Goal: Task Accomplishment & Management: Manage account settings

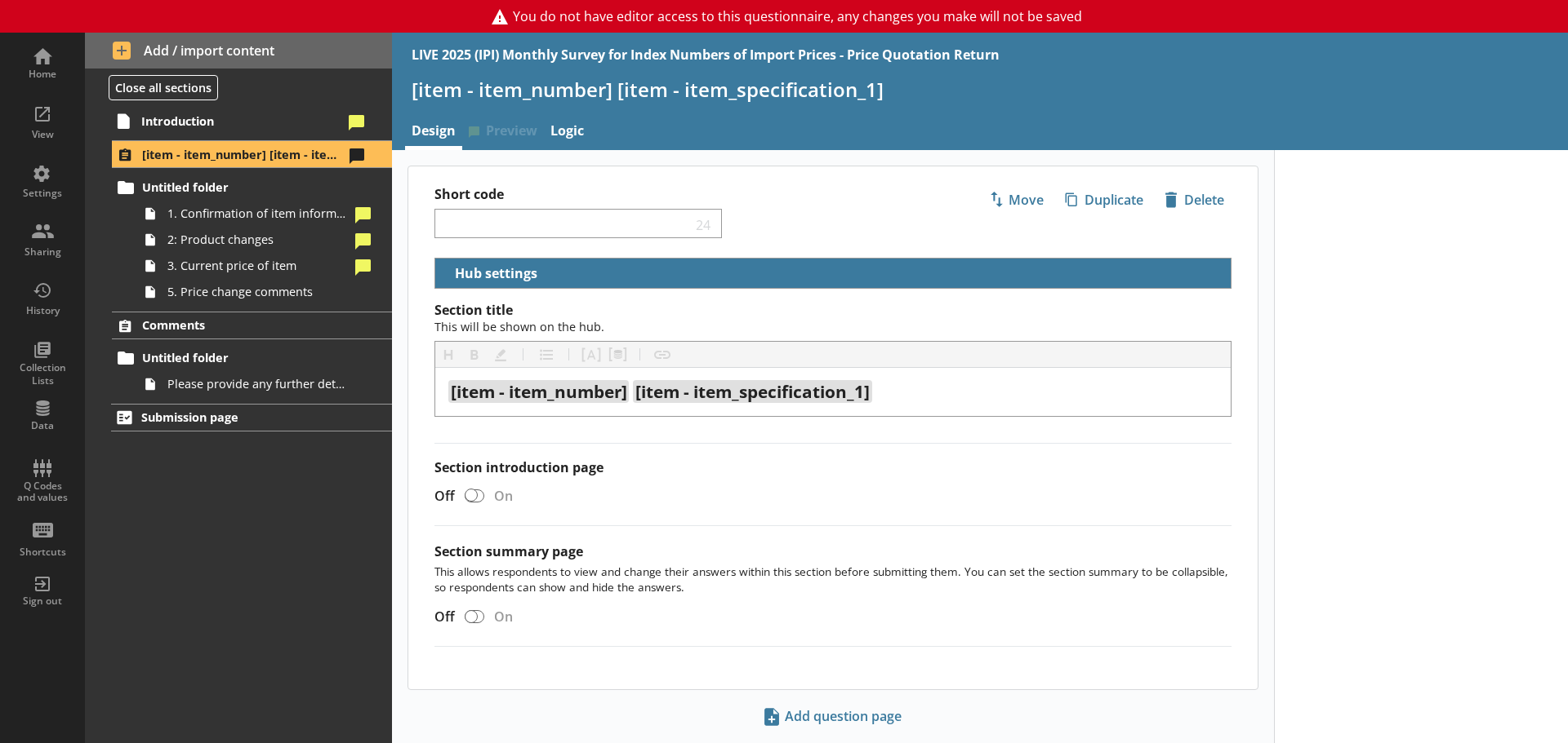
select select "18c8d37d-0af8-4842-925b-360f30585748"
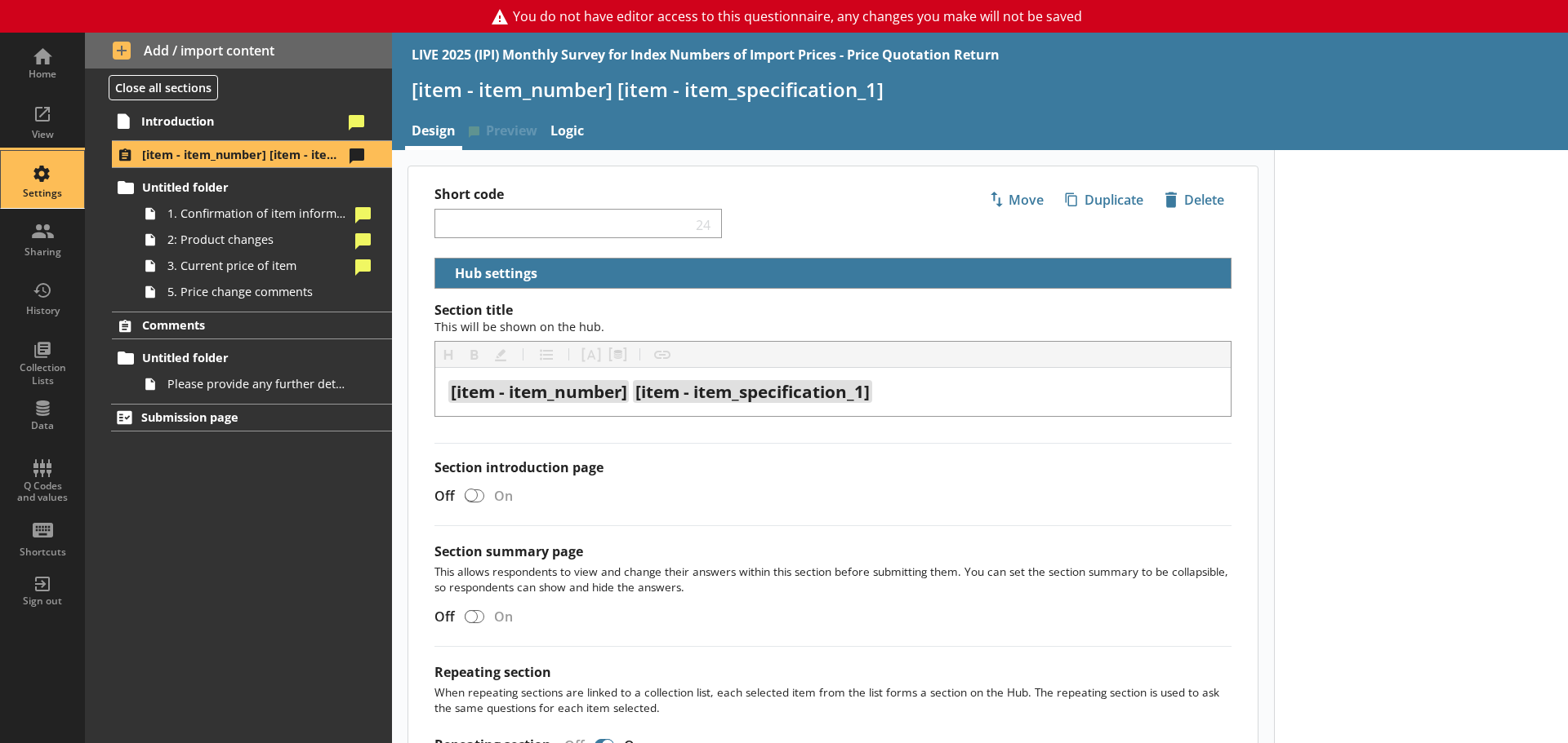
click at [43, 195] on div "Settings" at bounding box center [42, 193] width 57 height 13
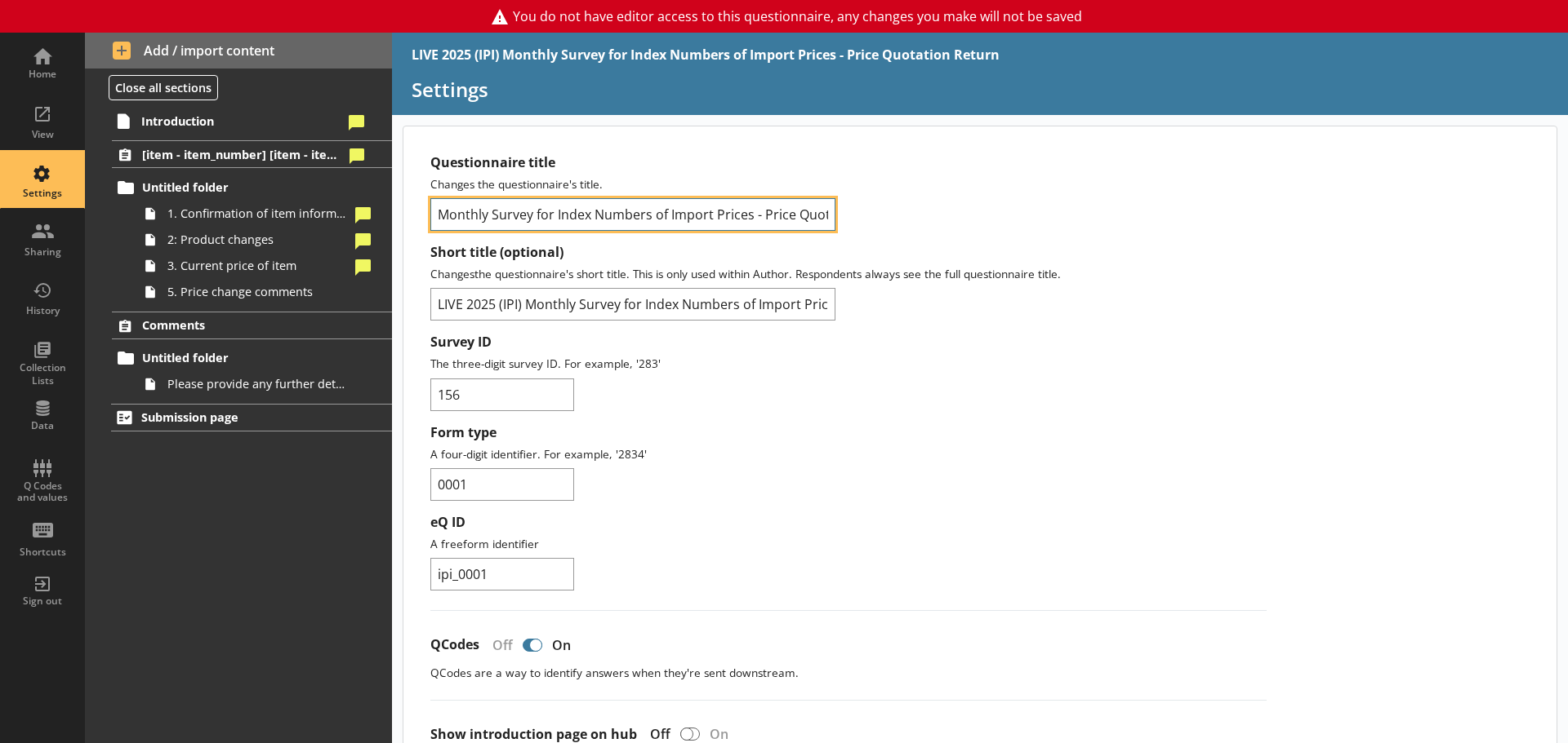
scroll to position [0, 75]
drag, startPoint x: 439, startPoint y: 215, endPoint x: 865, endPoint y: 215, distance: 426.0
click at [865, 215] on div "Questionnaire title Changes the questionnaire's title. Monthly Survey for Index…" at bounding box center [848, 192] width 837 height 76
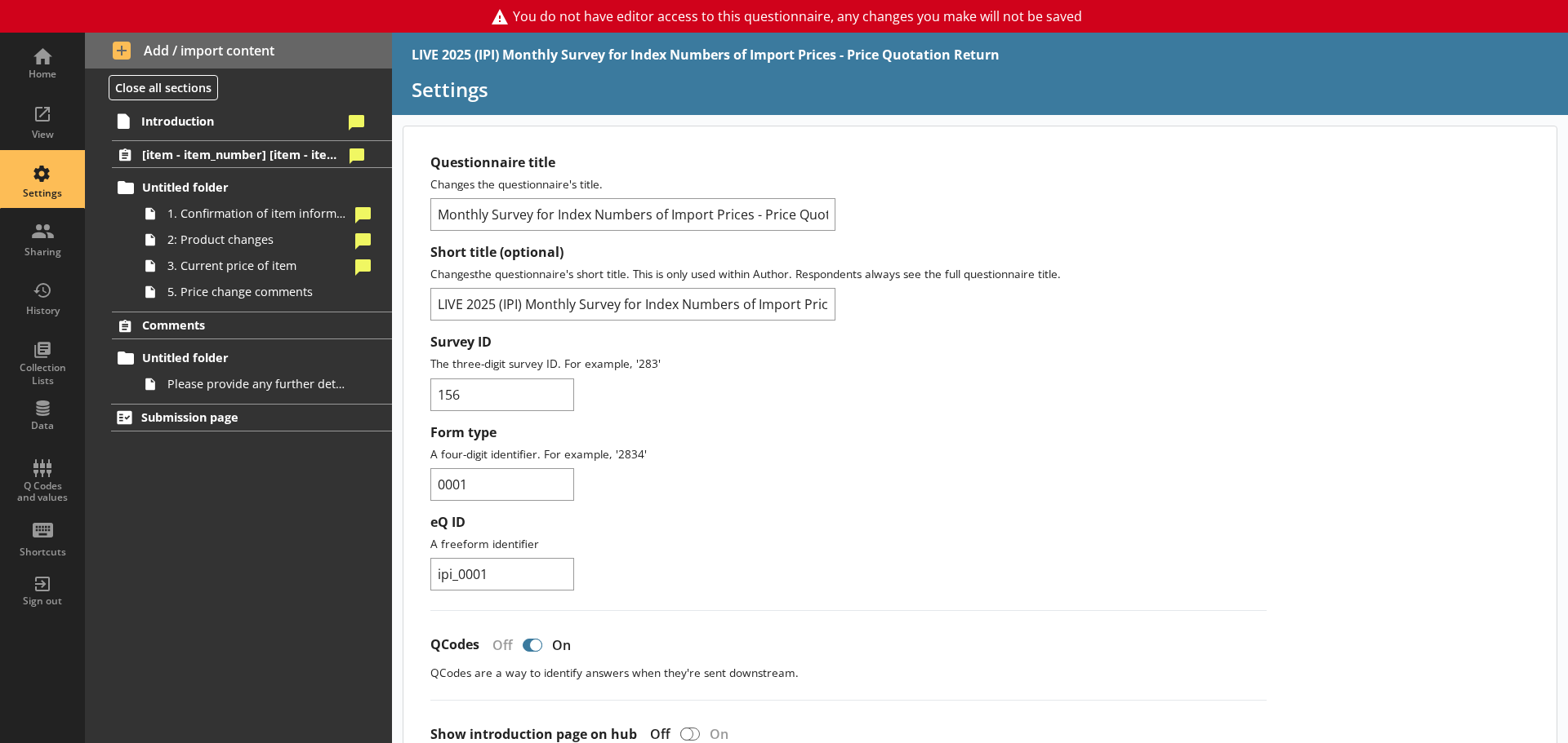
click at [665, 193] on div "Questionnaire title Changes the questionnaire's title. Monthly Survey for Index…" at bounding box center [848, 192] width 837 height 76
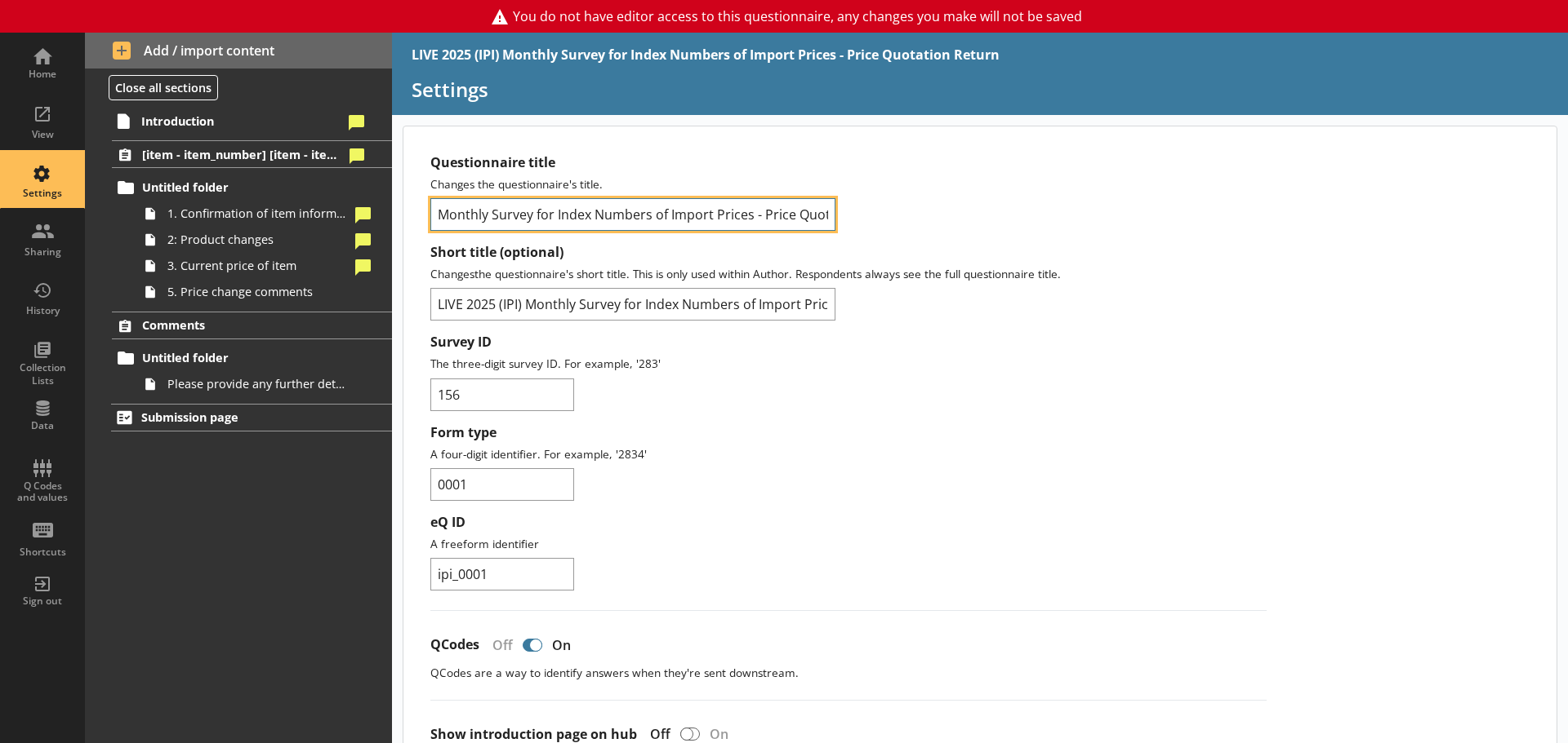
scroll to position [0, 75]
drag, startPoint x: 508, startPoint y: 211, endPoint x: 898, endPoint y: 210, distance: 390.0
click at [898, 210] on div "Questionnaire title Changes the questionnaire's title. Monthly Survey for Index…" at bounding box center [848, 192] width 837 height 76
click at [821, 215] on input "Monthly Survey for Index Numbers of Import Prices - Price Quotation Return" at bounding box center [633, 214] width 405 height 32
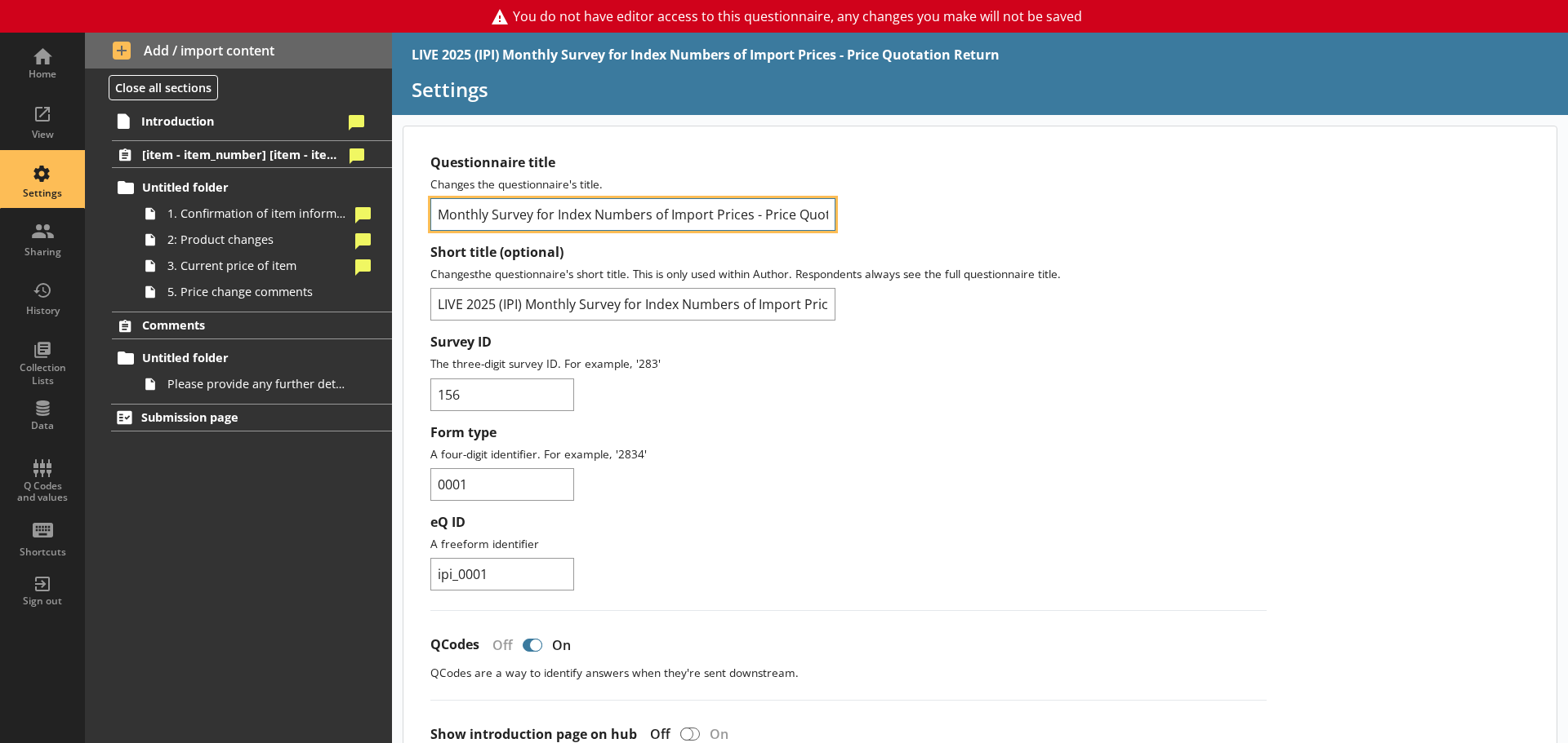
drag, startPoint x: 826, startPoint y: 215, endPoint x: 433, endPoint y: 212, distance: 393.0
click at [433, 212] on input "Monthly Survey for Index Numbers of Import Prices - Price Quotation Return" at bounding box center [633, 214] width 405 height 32
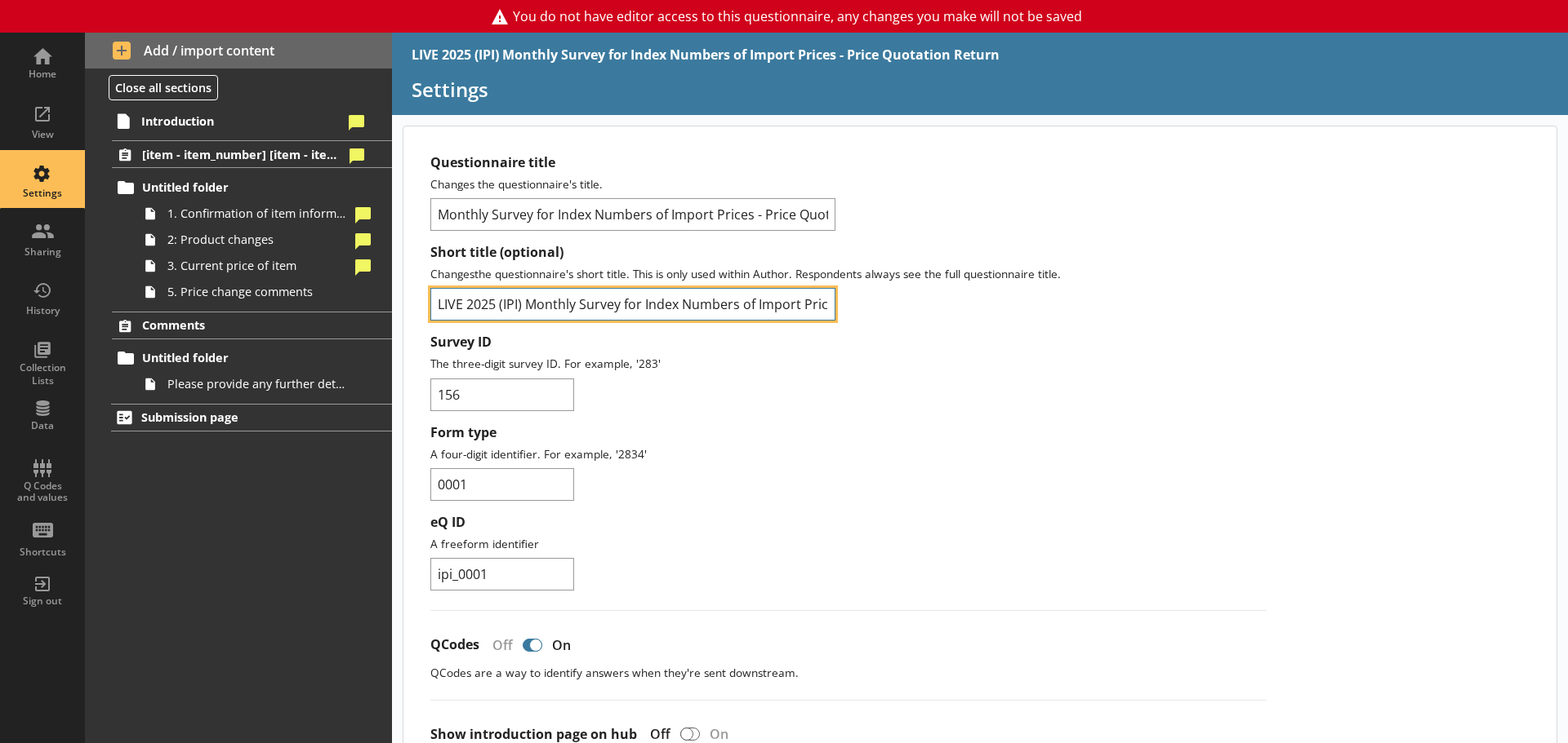
scroll to position [0, 162]
drag, startPoint x: 441, startPoint y: 300, endPoint x: 954, endPoint y: 303, distance: 513.0
click at [954, 303] on div "Short title (optional) Changes the questionnaire's short title. This is only us…" at bounding box center [848, 282] width 837 height 76
drag, startPoint x: 440, startPoint y: 300, endPoint x: 903, endPoint y: 302, distance: 463.0
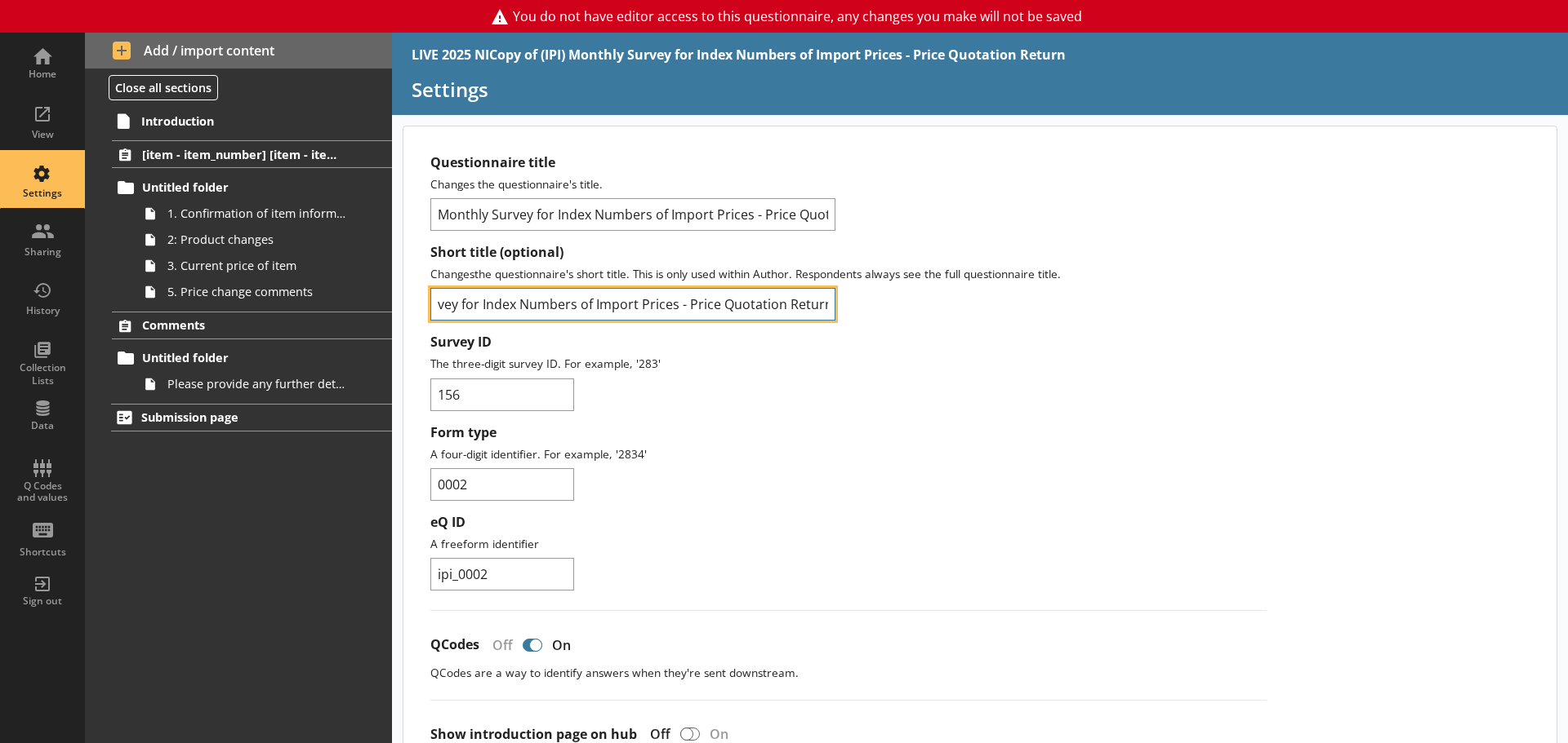
click at [903, 302] on div "Short title (optional) Changes the questionnaire's short title. This is only us…" at bounding box center [848, 282] width 837 height 76
click at [908, 203] on div "Questionnaire title Changes the questionnaire's title. Monthly Survey for Index…" at bounding box center [848, 192] width 837 height 76
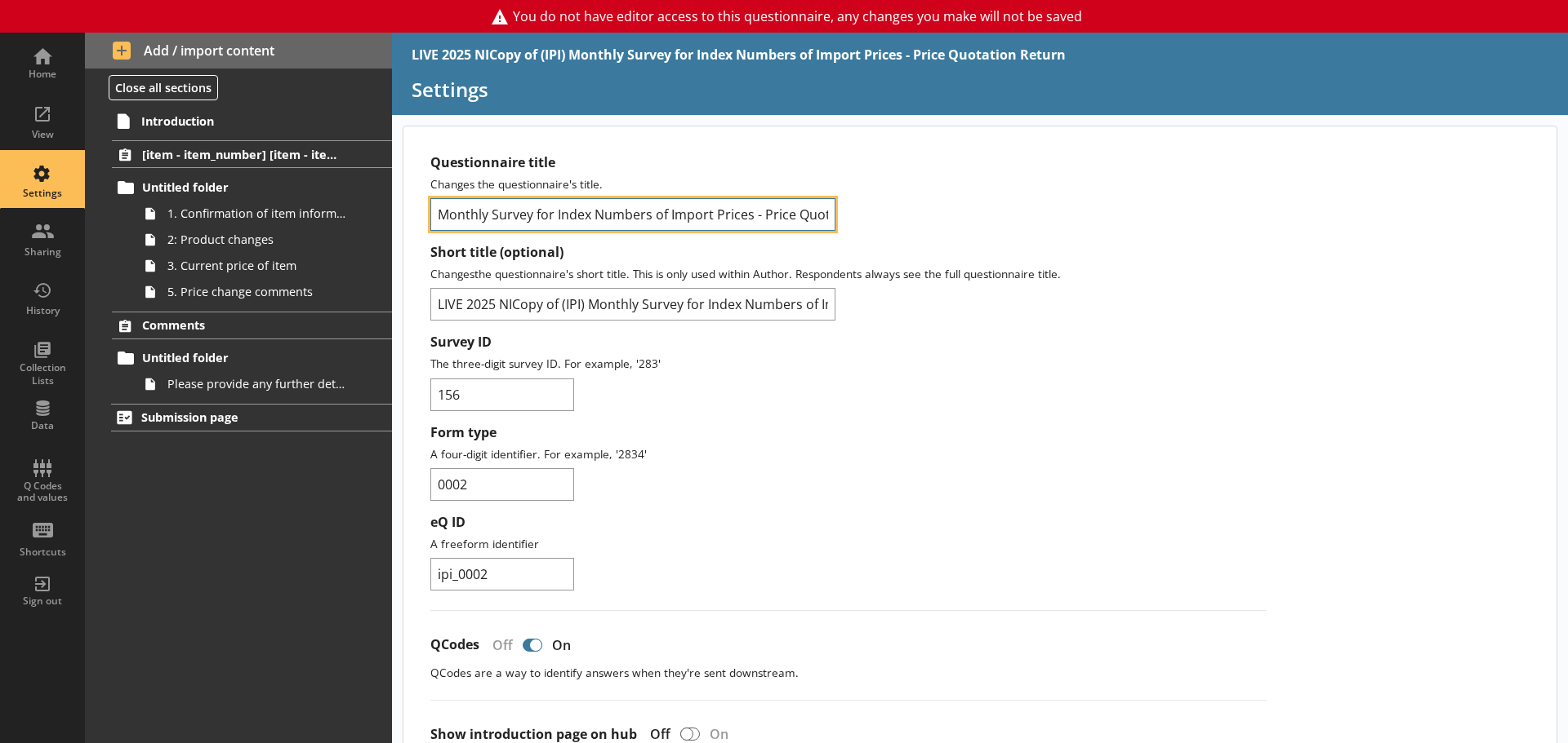
click at [543, 217] on input "Monthly Survey for Index Numbers of Import Prices - Price Quotation Return" at bounding box center [633, 214] width 405 height 32
drag, startPoint x: 434, startPoint y: 215, endPoint x: 907, endPoint y: 211, distance: 473.0
click at [907, 211] on div "Questionnaire title Changes the questionnaire's title. Monthly Survey for Index…" at bounding box center [848, 192] width 837 height 76
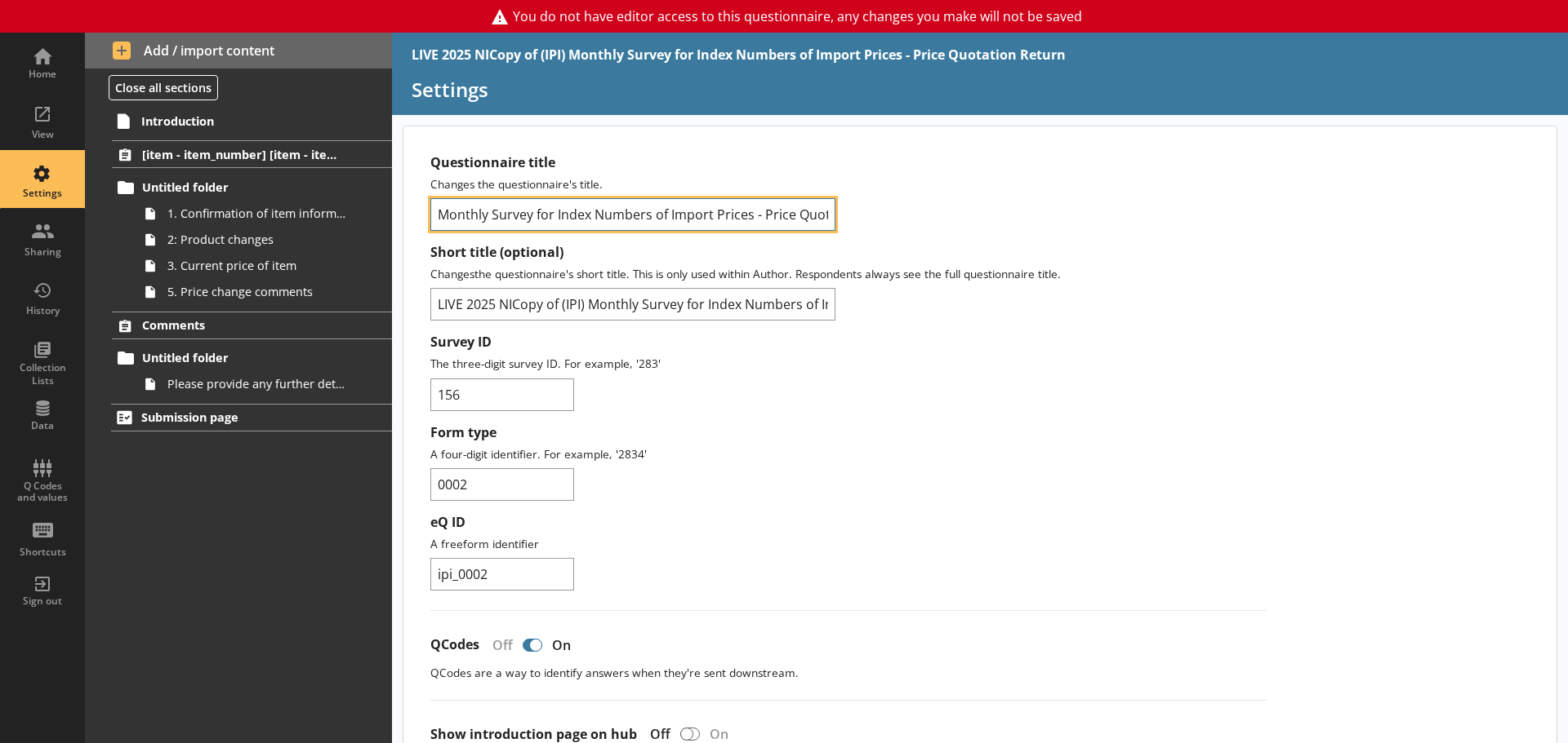
click at [799, 210] on input "Monthly Survey for Index Numbers of Import Prices - Price Quotation Return" at bounding box center [633, 214] width 405 height 32
drag, startPoint x: 759, startPoint y: 210, endPoint x: 901, endPoint y: 212, distance: 142.0
click at [888, 212] on div "Questionnaire title Changes the questionnaire's title. Monthly Survey for Index…" at bounding box center [848, 192] width 837 height 76
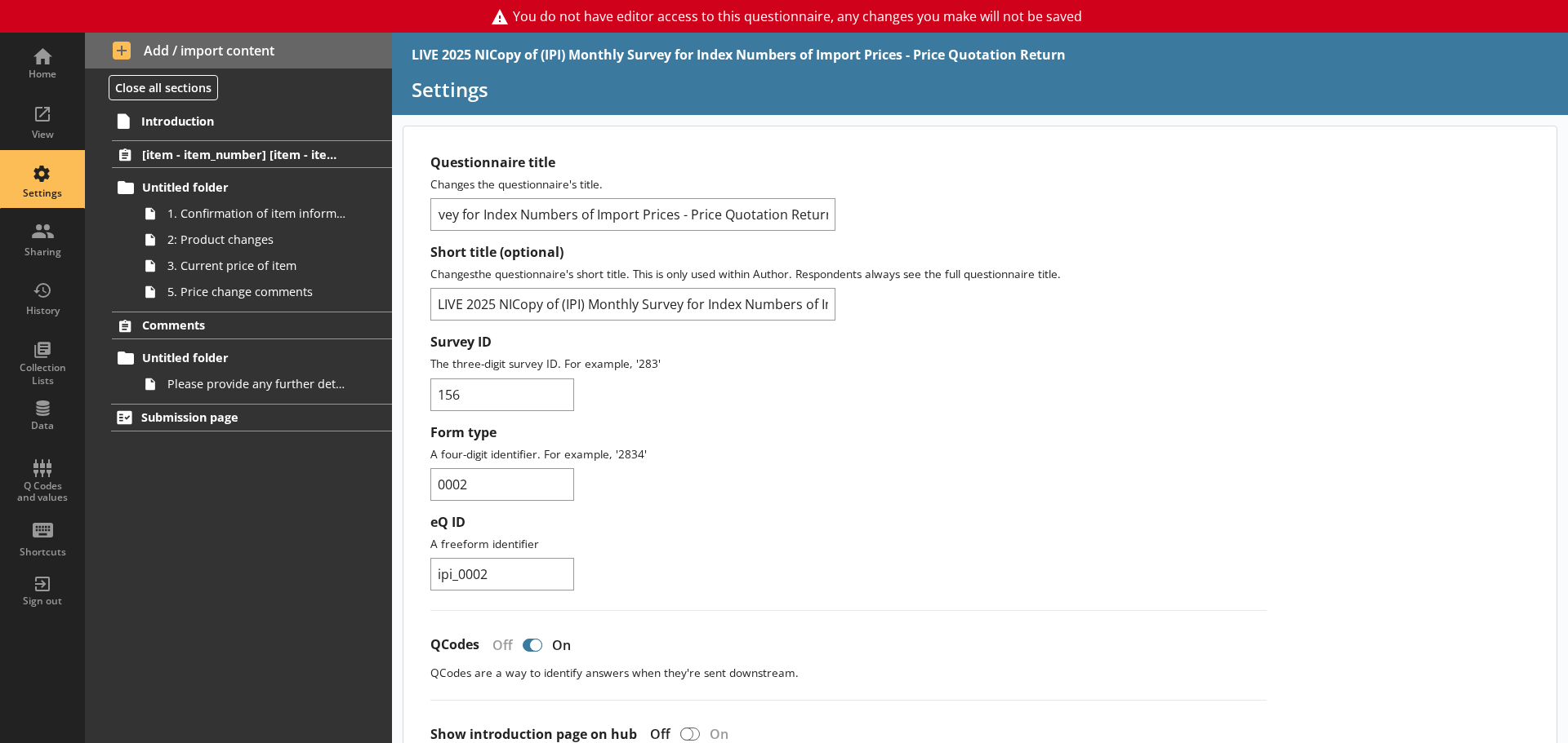
click at [901, 212] on div "Questionnaire title Changes the questionnaire's title. Monthly Survey for Index…" at bounding box center [848, 192] width 837 height 76
click at [839, 215] on div "Questionnaire title Changes the questionnaire's title. Monthly Survey for Index…" at bounding box center [848, 192] width 837 height 76
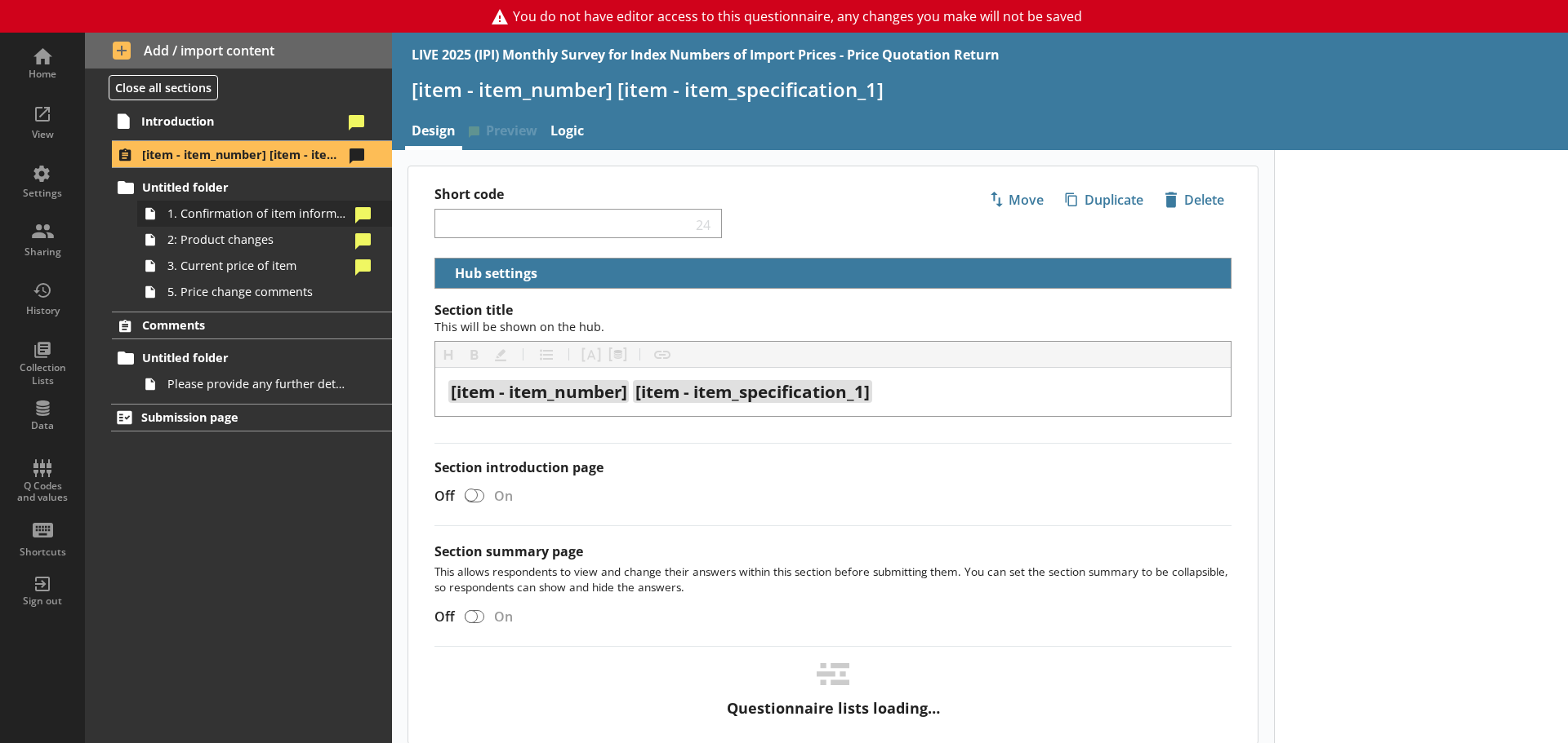
select select "18c8d37d-0af8-4842-925b-360f30585748"
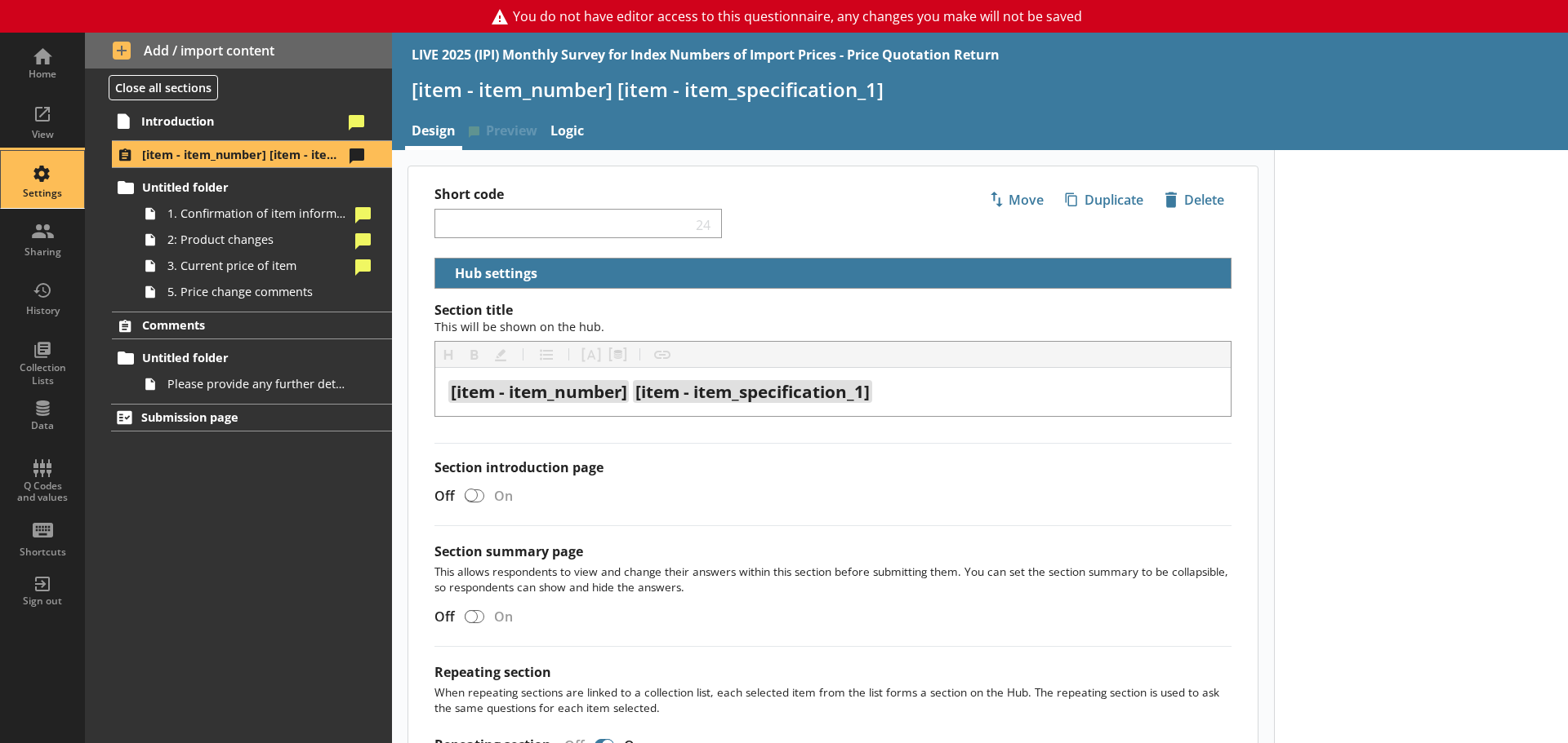
click at [44, 180] on div "Settings" at bounding box center [42, 180] width 57 height 57
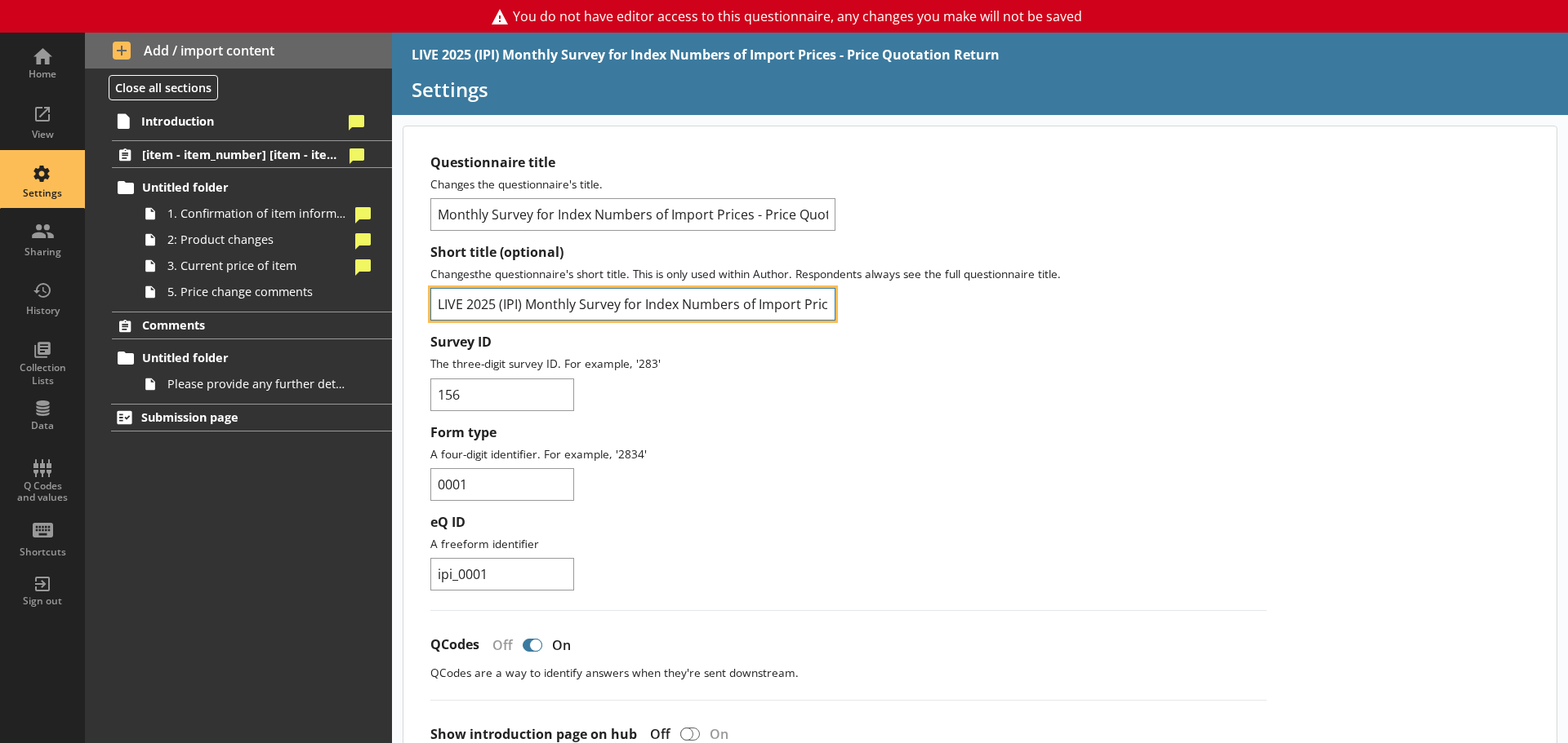
scroll to position [0, 162]
drag, startPoint x: 434, startPoint y: 305, endPoint x: 920, endPoint y: 305, distance: 486.0
click at [920, 305] on div "Short title (optional) Changes the questionnaire's short title. This is only us…" at bounding box center [848, 282] width 837 height 76
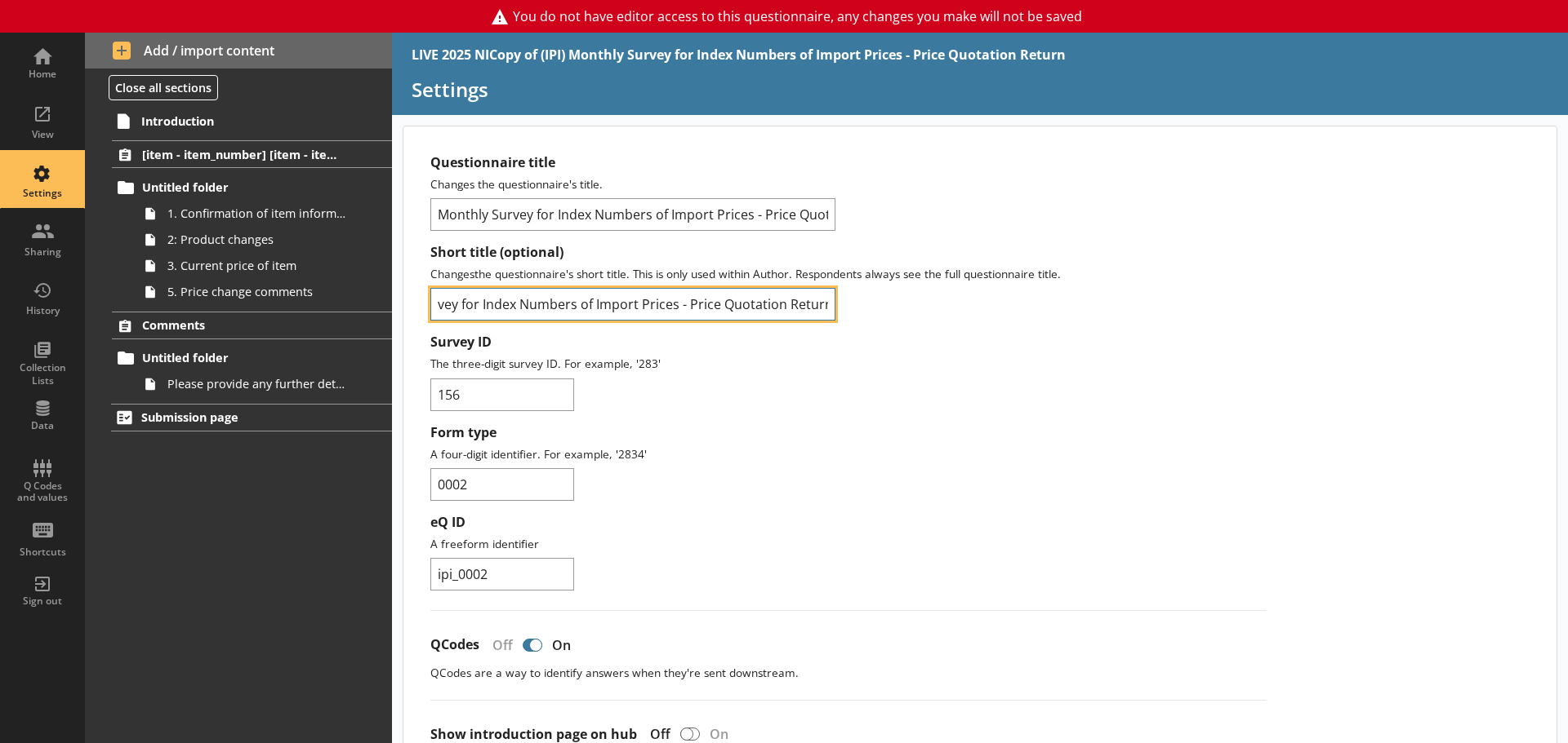
drag, startPoint x: 476, startPoint y: 303, endPoint x: 939, endPoint y: 310, distance: 463.1
click at [939, 310] on div "Short title (optional) Changes the questionnaire's short title. This is only us…" at bounding box center [848, 282] width 837 height 76
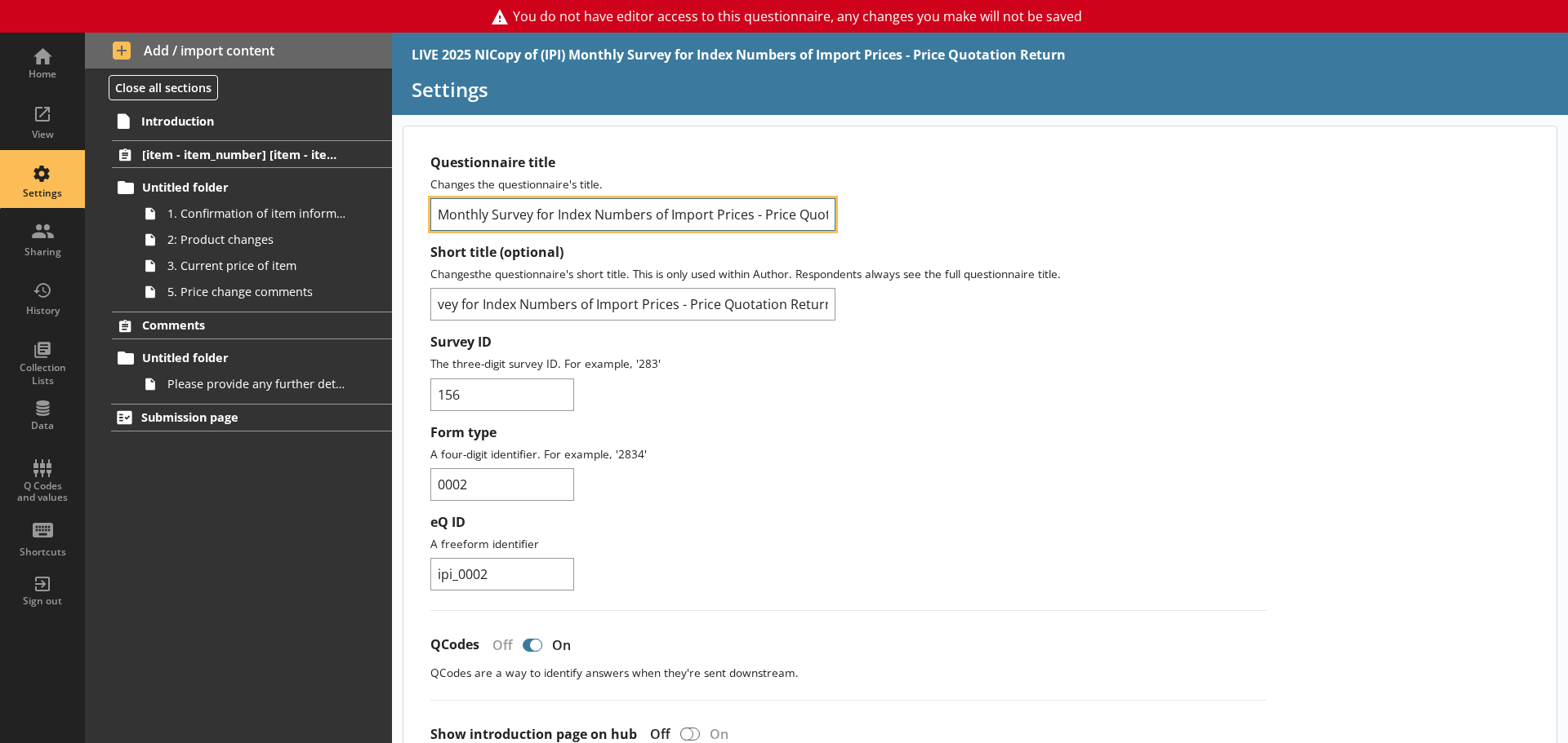
click at [470, 215] on input "Monthly Survey for Index Numbers of Import Prices - Price Quotation Return" at bounding box center [633, 214] width 405 height 32
click at [439, 214] on input "Monthly Survey for Index Numbers of Import Prices - Price Quotation Return" at bounding box center [633, 214] width 405 height 32
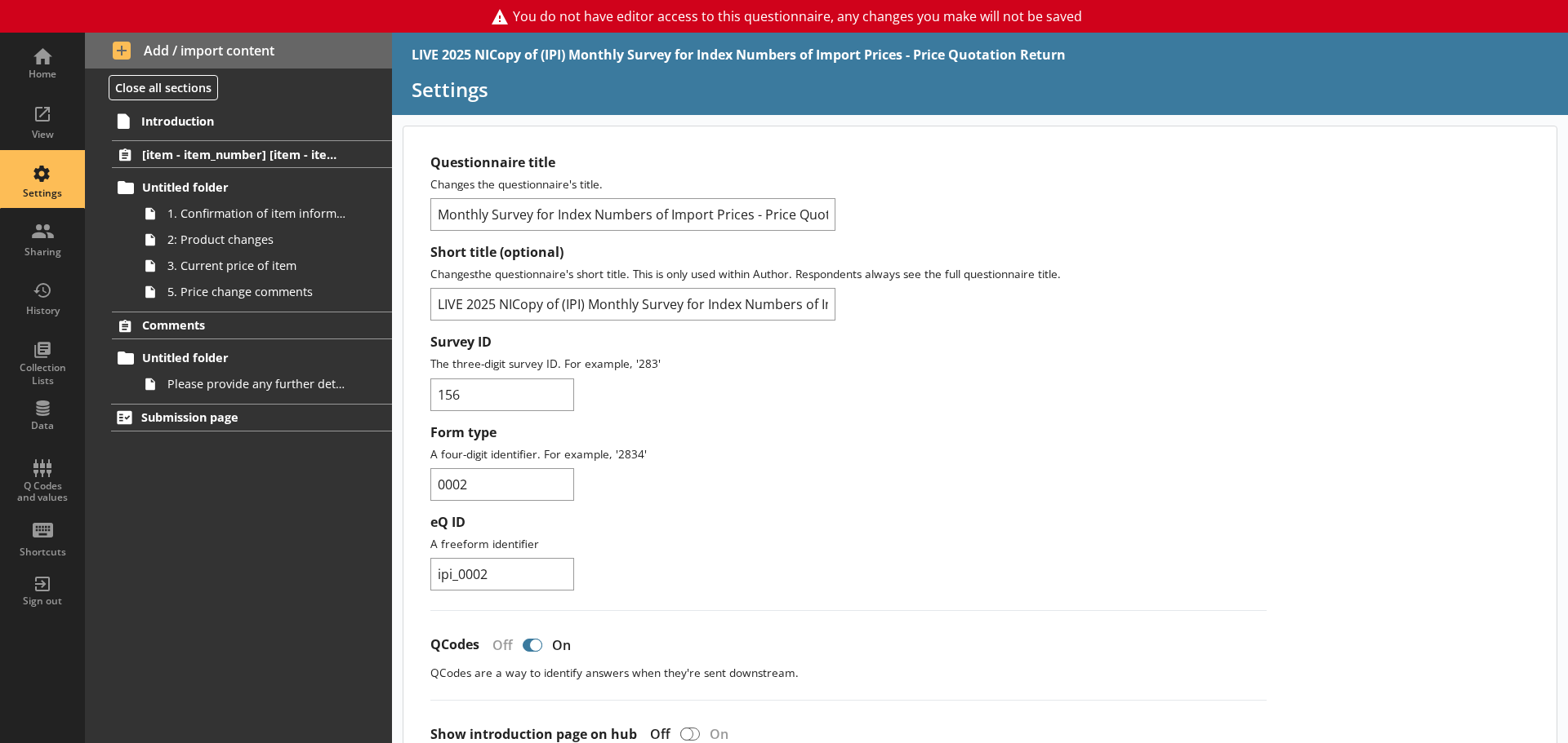
click at [928, 223] on div "Questionnaire title Changes the questionnaire's title. Monthly Survey for Index…" at bounding box center [848, 192] width 837 height 76
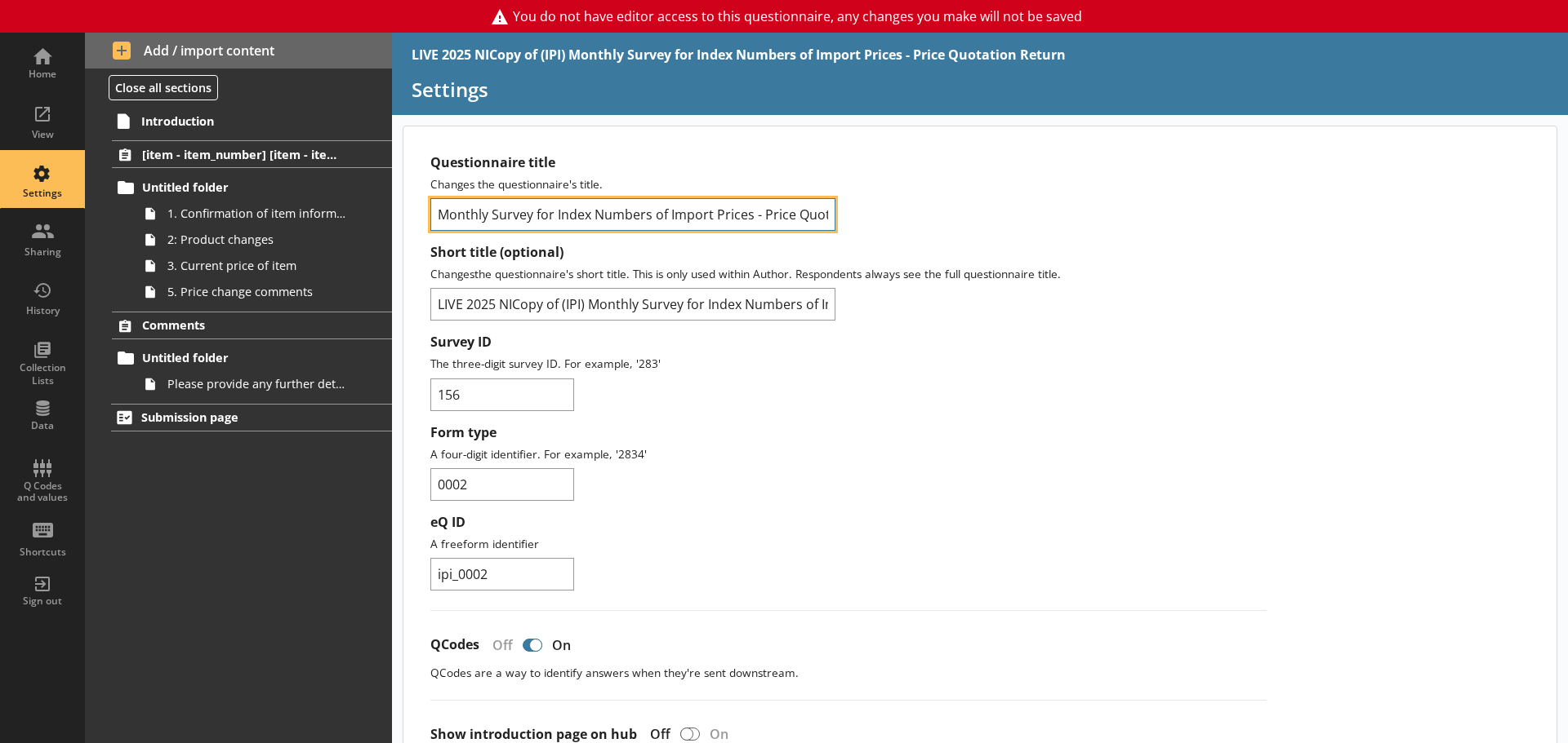
scroll to position [0, 75]
drag, startPoint x: 439, startPoint y: 212, endPoint x: 974, endPoint y: 217, distance: 535.0
click at [974, 217] on div "Questionnaire title Changes the questionnaire's title. Monthly Survey for Index…" at bounding box center [848, 192] width 837 height 76
